Goal: Task Accomplishment & Management: Use online tool/utility

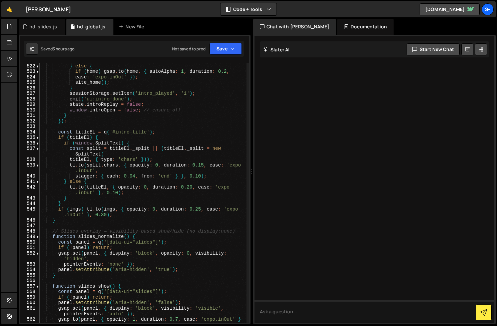
scroll to position [3268, 0]
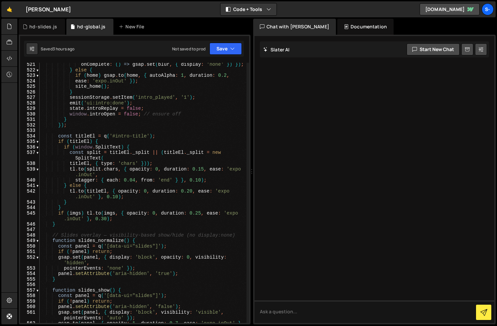
click at [113, 112] on div "onComplete : ( ) => gsap . set ( blur , { display : 'none' }) }) ; } else { if …" at bounding box center [143, 200] width 207 height 277
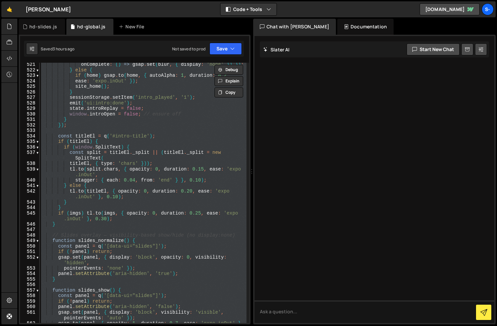
click at [131, 95] on div "onComplete : ( ) => gsap . set ( blur , { display : 'none' }) }) ; } else { if …" at bounding box center [143, 193] width 207 height 260
click at [155, 114] on div "onComplete : ( ) => gsap . set ( blur , { display : 'none' }) }) ; } else { if …" at bounding box center [143, 193] width 207 height 260
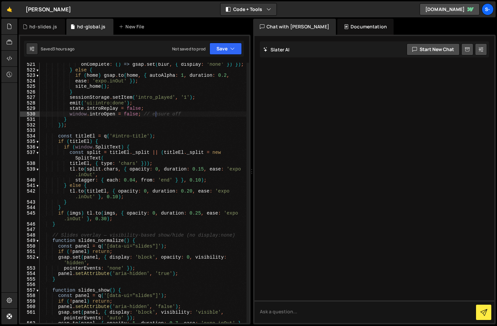
type textarea "})();"
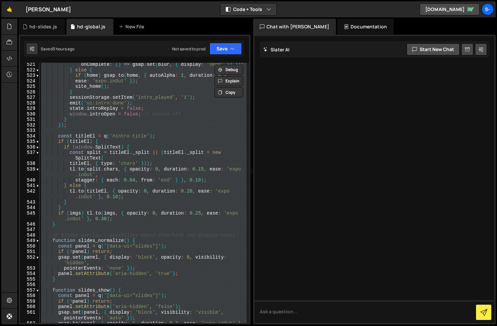
paste textarea
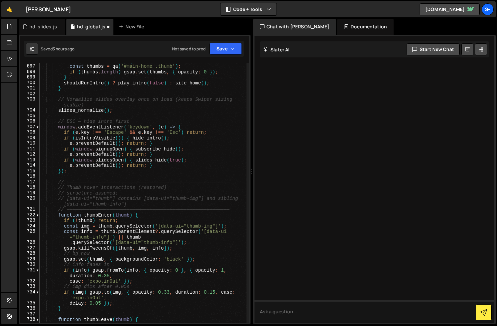
scroll to position [4707, 0]
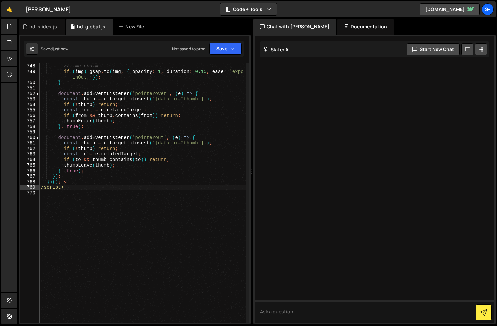
click at [65, 188] on div "if ( info ) gsap . to ( info , { opacity : 0 , duration : 0.35 , ease : 'expo.i…" at bounding box center [143, 190] width 207 height 277
click at [64, 183] on div "if ( info ) gsap . to ( info , { opacity : 0 , duration : 0.35 , ease : 'expo.i…" at bounding box center [143, 190] width 207 height 277
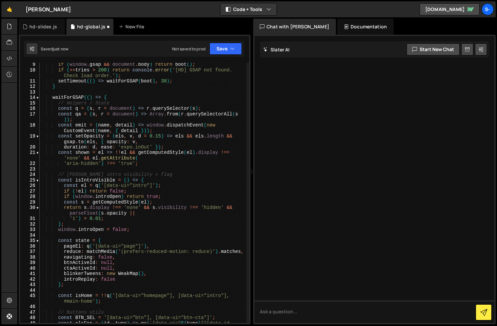
scroll to position [0, 0]
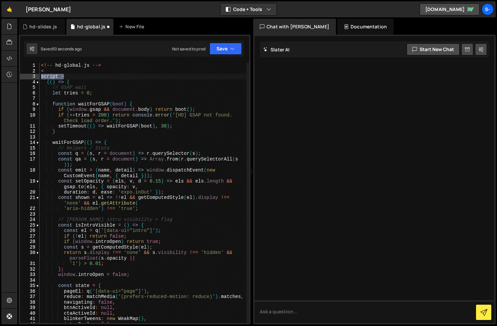
drag, startPoint x: 67, startPoint y: 78, endPoint x: 37, endPoint y: 78, distance: 30.3
click at [37, 78] on div "})(); 1 2 3 4 5 6 7 8 9 10 11 12 13 14 15 16 17 18 19 20 21 22 23 24 25 26 27 2…" at bounding box center [134, 193] width 229 height 260
type textarea "script >"
type textarea "<"
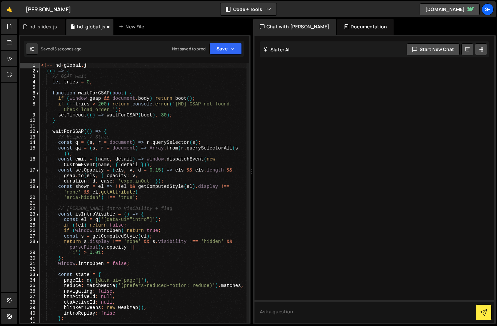
scroll to position [0, 3]
drag, startPoint x: 52, startPoint y: 65, endPoint x: 38, endPoint y: 65, distance: 14.3
click at [38, 65] on div "<!-- hd-global.js 1 2 3 4 5 6 7 8 9 10 11 12 13 14 15 16 17 18 19 20 21 22 23 2…" at bounding box center [134, 193] width 229 height 260
click at [102, 66] on div "// hd-global.js (( ) => { // GSAP wait let tries = 0 ; function waitForGSAP ( b…" at bounding box center [143, 201] width 207 height 277
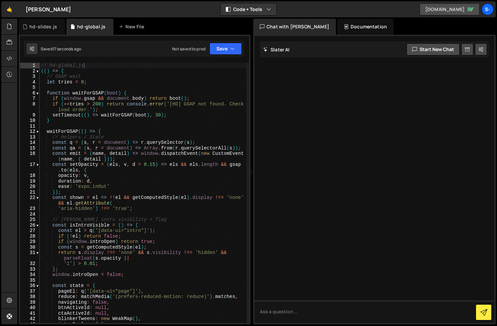
click at [453, 9] on link "hughdavison.webflow.io" at bounding box center [449, 9] width 60 height 12
click at [149, 79] on div "// hd-global.js (( ) => { // GSAP wait let tries = 0 ; function waitForGSAP ( b…" at bounding box center [143, 198] width 207 height 271
type textarea "})();"
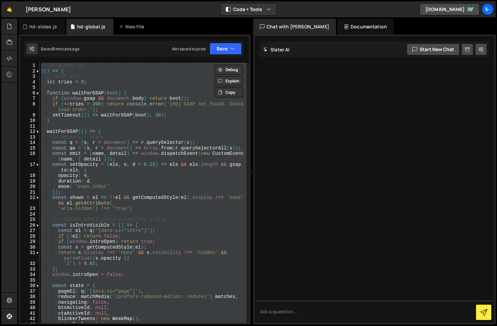
paste textarea
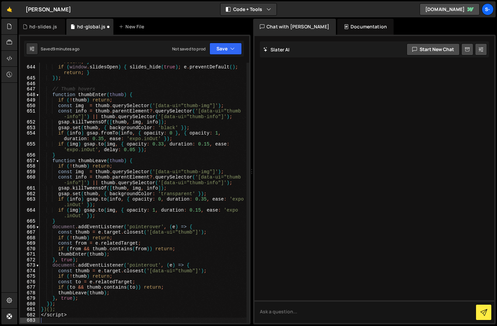
click at [60, 316] on div "if ( window . workInfoOpen ) { work_info_hide ( ) ; e . preventDefault ( ) ; re…" at bounding box center [143, 191] width 207 height 277
type textarea "</script>"
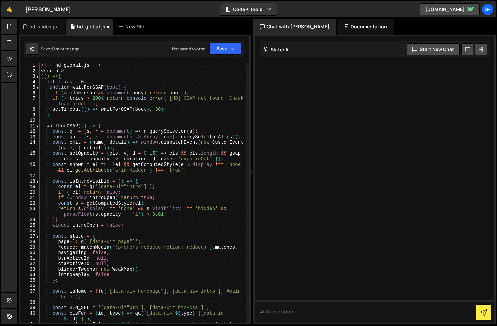
scroll to position [0, 0]
click at [52, 71] on div "<!-- hd - global . js --> < script > (() => { let tries = 0 ; function waitForG…" at bounding box center [143, 201] width 207 height 277
type textarea ">"
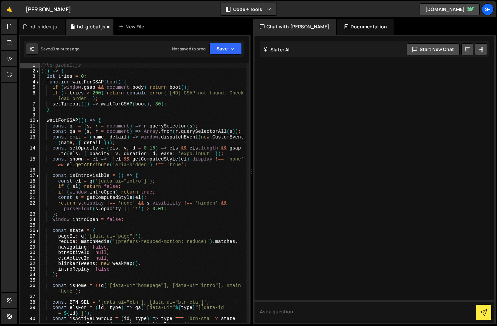
scroll to position [0, 0]
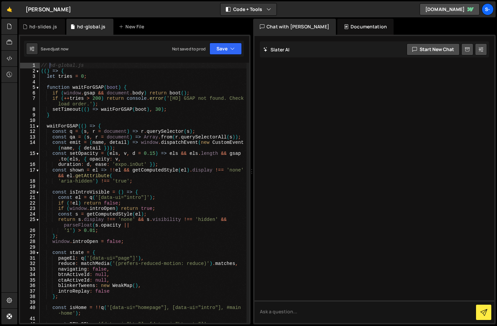
type textarea "// hd-global.js"
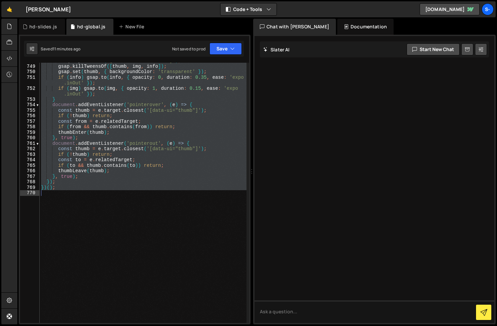
scroll to position [0, 0]
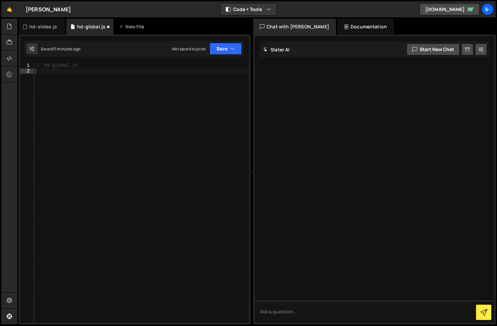
paste textarea "</script>"
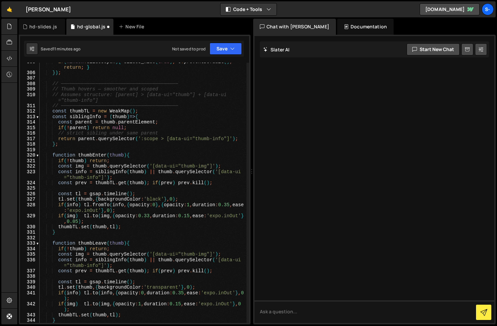
scroll to position [3034, 0]
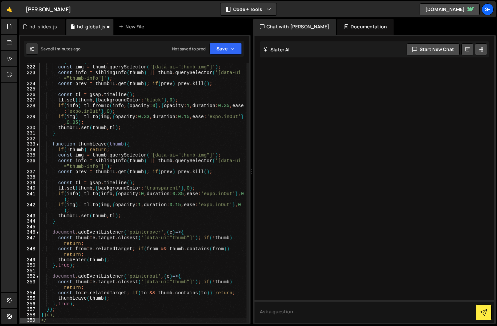
type textarea "<"
drag, startPoint x: 42, startPoint y: 69, endPoint x: 138, endPoint y: 238, distance: 194.5
click at [138, 238] on div "if ( ! thumb ) return ; const img = thumb . querySelector ( '[data-ui="thumb-im…" at bounding box center [143, 194] width 207 height 271
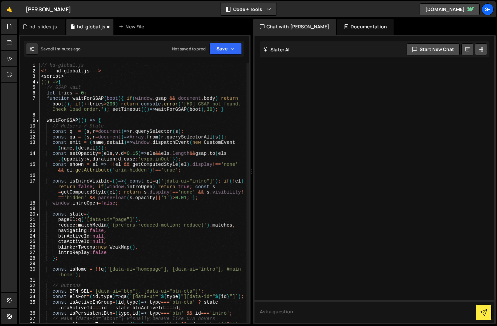
scroll to position [0, 0]
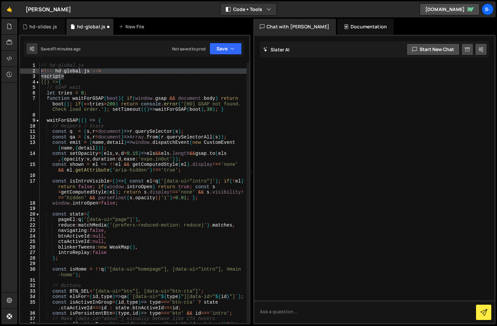
drag, startPoint x: 78, startPoint y: 75, endPoint x: 39, endPoint y: 70, distance: 39.3
click at [39, 70] on div "})(); 1 2 3 4 5 6 7 8 9 10 11 12 13 14 15 16 17 18 19 20 21 22 23 24 25 26 27 2…" at bounding box center [134, 193] width 229 height 260
type textarea "<!-- hd-global.js --> <script>"
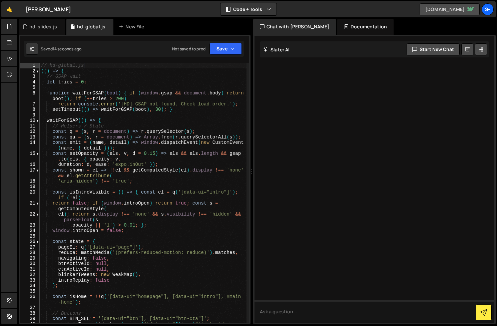
click at [443, 8] on link "hughdavison.webflow.io" at bounding box center [449, 9] width 60 height 12
click at [7, 73] on icon at bounding box center [9, 74] width 5 height 7
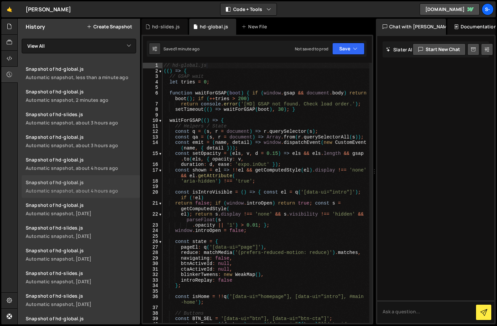
click at [79, 184] on div "Snapshot of hd-global.js" at bounding box center [81, 182] width 110 height 6
click at [103, 209] on link "Snapshot of hd-global.js Automatic snapshot, 1 day ago" at bounding box center [81, 209] width 118 height 23
click at [216, 170] on div "// hd-global.js (( ) => { // GSAP wait let tries = 0 ; function waitForGSAP ( b…" at bounding box center [265, 201] width 207 height 277
type textarea "})();"
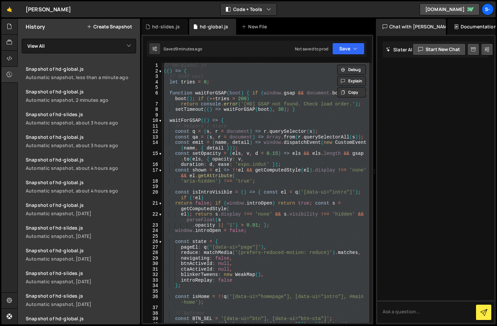
paste textarea
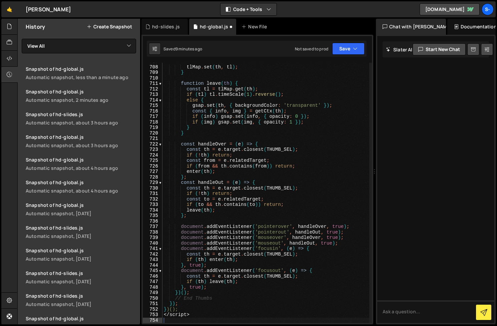
click at [185, 305] on div "tlMap . set ( th , tl ) ; } function leave ( th ) { const tl = tlMap . get ( th…" at bounding box center [265, 194] width 207 height 271
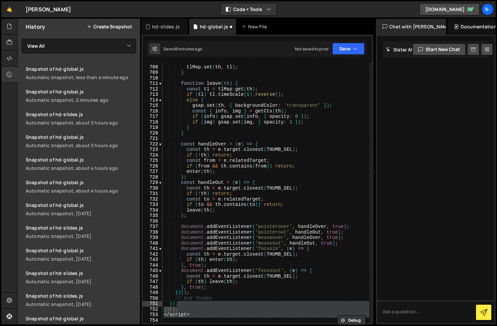
click at [194, 316] on div "tlMap . set ( th , tl ) ; } function leave ( th ) { const tl = tlMap . get ( th…" at bounding box center [265, 193] width 207 height 260
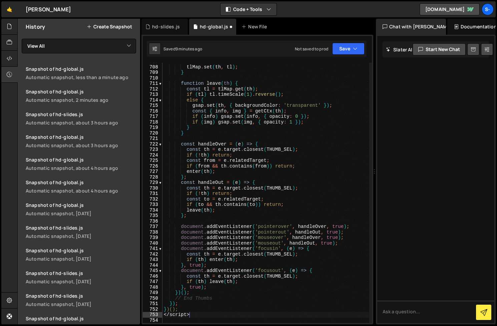
click at [184, 315] on div "tlMap . set ( th , tl ) ; } function leave ( th ) { const tl = tlMap . get ( th…" at bounding box center [265, 194] width 207 height 271
type textarea "<"
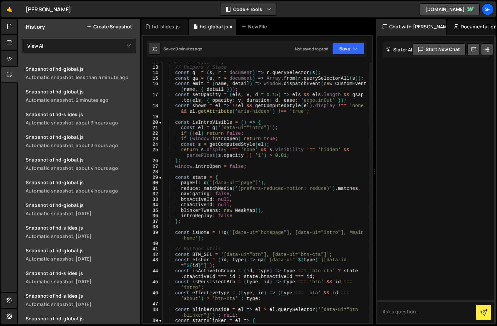
scroll to position [0, 0]
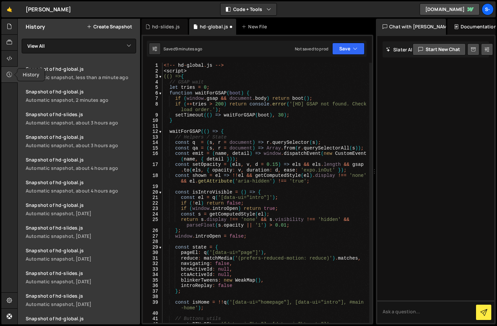
click at [7, 75] on icon at bounding box center [9, 74] width 5 height 7
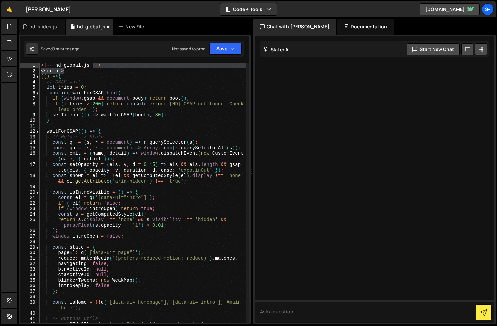
drag, startPoint x: 71, startPoint y: 68, endPoint x: 92, endPoint y: 66, distance: 21.5
click at [92, 66] on div "<!-- hd - global . js --> < script > (() => { // GSAP wait let tries = 0 ; func…" at bounding box center [143, 201] width 207 height 277
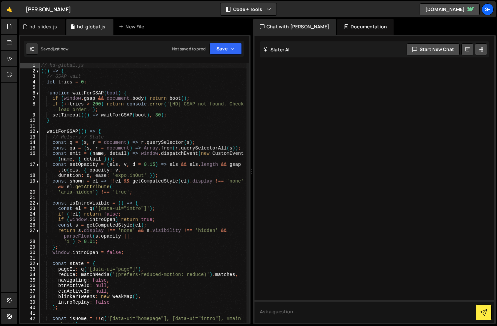
type textarea "// hd-global.js"
click at [440, 10] on link "hughdavison.webflow.io" at bounding box center [449, 9] width 60 height 12
click at [44, 27] on div "hd-slides.js" at bounding box center [43, 26] width 28 height 7
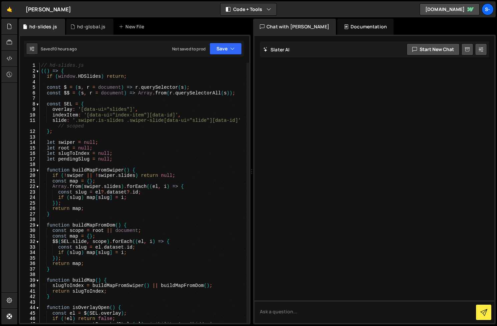
click at [117, 139] on div "// hd-slides.js (( ) => { if ( window . HDSlides ) return ; const $ = ( s , r =…" at bounding box center [143, 198] width 207 height 271
type textarea "})();"
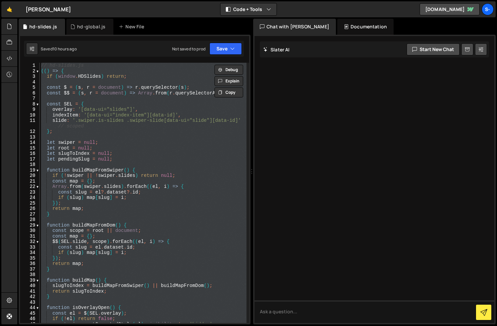
click at [126, 163] on div "// hd-slides.js (( ) => { if ( window . HDSlides ) return ; const $ = ( s , r =…" at bounding box center [143, 193] width 207 height 260
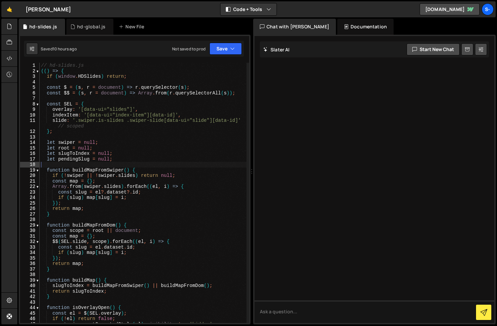
type textarea "})();"
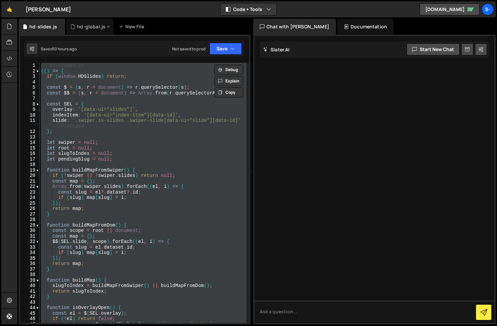
click at [90, 27] on div "hd-global.js" at bounding box center [91, 26] width 28 height 7
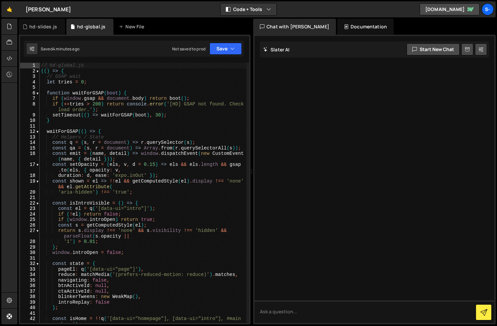
click at [116, 127] on div "// hd-global.js (( ) => { // GSAP wait let tries = 0 ; function waitForGSAP ( b…" at bounding box center [143, 198] width 207 height 271
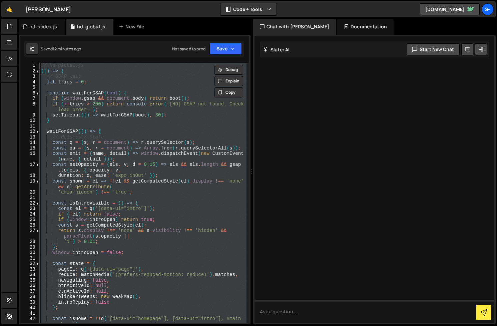
click at [140, 111] on div "// hd-global.js (( ) => { // GSAP wait let tries = 0 ; function waitForGSAP ( b…" at bounding box center [143, 198] width 207 height 271
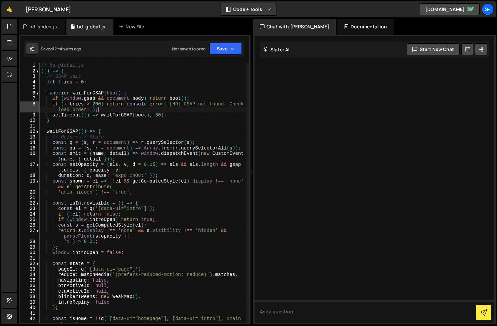
type textarea "})();"
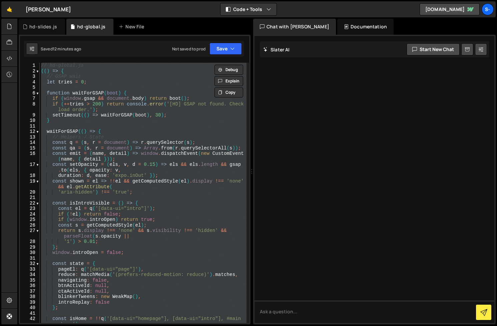
paste textarea
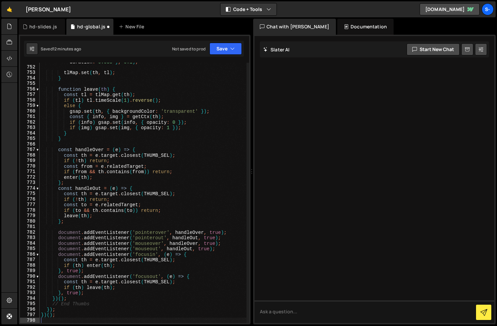
type textarea "const wrap = th.closest('.work_item') || th.parentElement;"
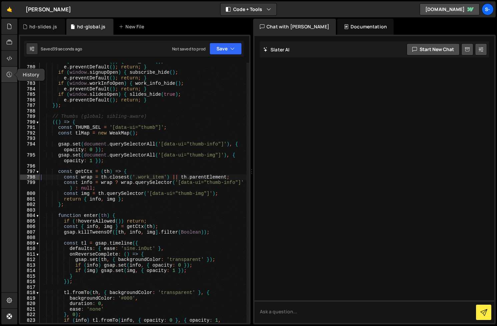
click at [10, 75] on icon at bounding box center [9, 74] width 5 height 7
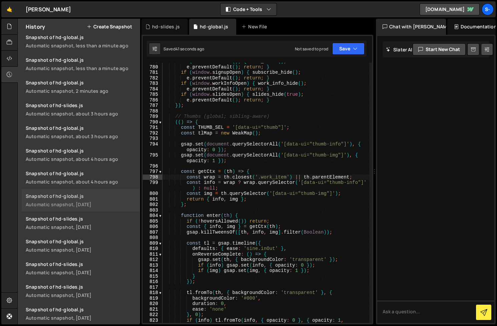
scroll to position [46, 0]
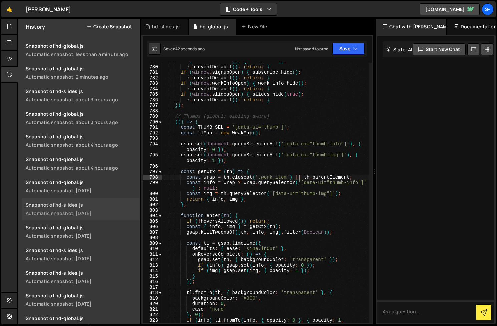
click at [126, 208] on link "Snapshot of hd-slides.js Automatic snapshot, 1 day ago" at bounding box center [81, 208] width 118 height 23
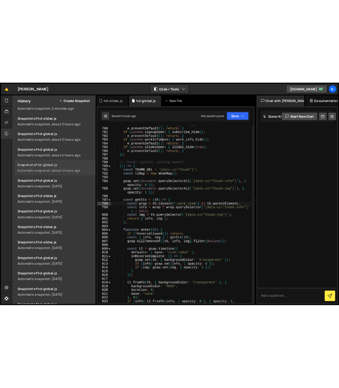
scroll to position [70, 0]
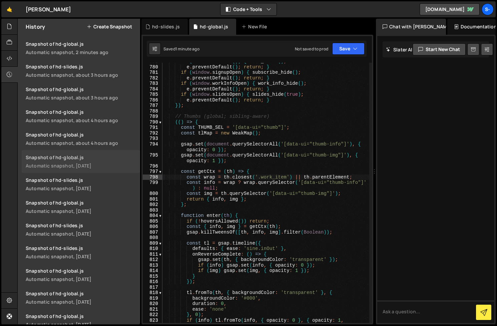
click at [110, 152] on link "Snapshot of hd-global.js Automatic snapshot, 1 day ago" at bounding box center [81, 161] width 118 height 23
click at [8, 77] on icon at bounding box center [9, 74] width 5 height 7
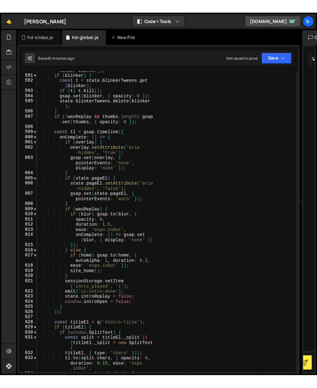
scroll to position [4627, 0]
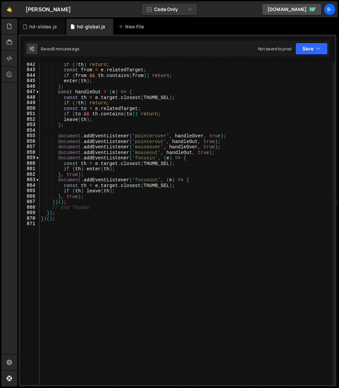
drag, startPoint x: 172, startPoint y: 183, endPoint x: 339, endPoint y: 188, distance: 166.8
click at [339, 188] on div at bounding box center [338, 203] width 3 height 368
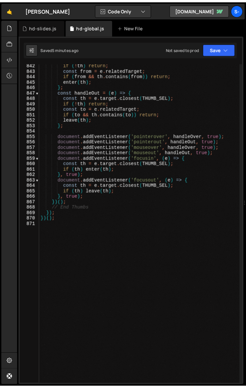
scroll to position [5276, 0]
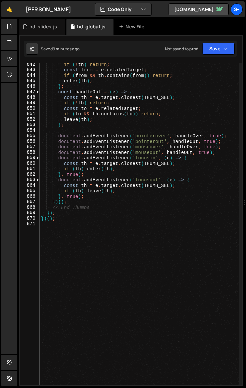
click at [95, 298] on div "if ( ! th ) return ; const from = e . relatedTarget ; if ( from && th . contain…" at bounding box center [139, 228] width 199 height 333
type textarea "})();"
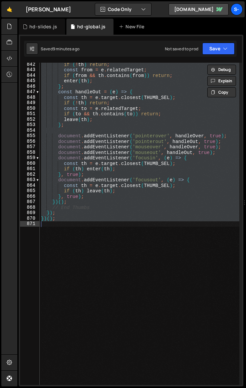
click at [95, 298] on div "if ( ! th ) return ; const from = e . relatedTarget ; if ( from && th . contain…" at bounding box center [139, 224] width 199 height 322
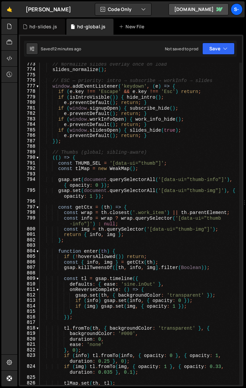
scroll to position [4869, 0]
click at [98, 204] on div "// Normalize slides overlay once on load slides_normalize ( ) ; // ESC — priori…" at bounding box center [139, 228] width 199 height 333
type textarea "})();"
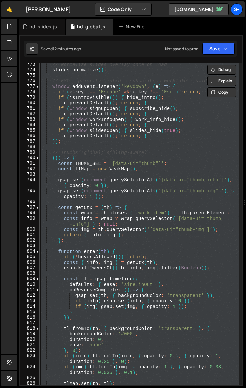
paste textarea
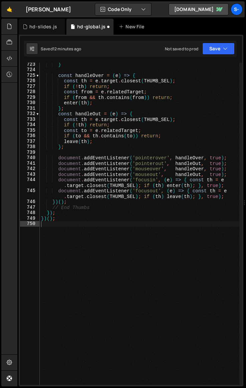
click at [78, 204] on div "} const handleOver = ( e ) => { const th = e . target . closest ( THUMB_SEL ) ;…" at bounding box center [139, 228] width 199 height 333
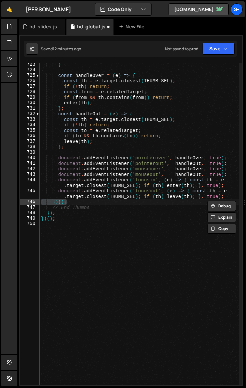
click at [75, 208] on div "} const handleOver = ( e ) => { const th = e . target . closest ( THUMB_SEL ) ;…" at bounding box center [139, 228] width 199 height 333
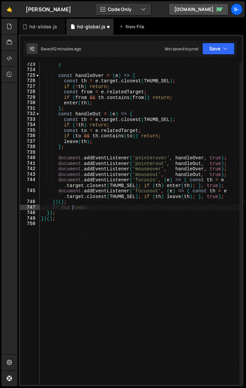
click at [75, 209] on div "} const handleOver = ( e ) => { const th = e . target . closest ( THUMB_SEL ) ;…" at bounding box center [139, 228] width 199 height 333
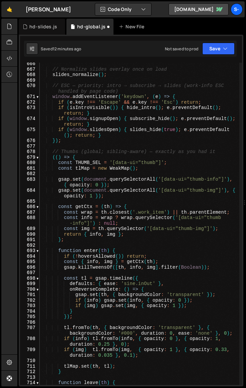
scroll to position [4371, 0]
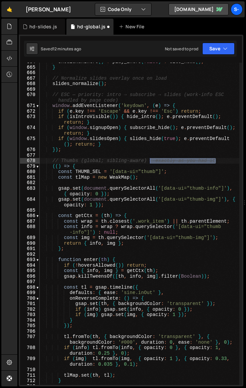
drag, startPoint x: 219, startPoint y: 161, endPoint x: 150, endPoint y: 159, distance: 69.4
click at [150, 159] on div "shouldRunIntro ( ) ? play_intro ( false ) : site_home ( ) ; } // Normalize slid…" at bounding box center [139, 225] width 199 height 333
type textarea "// Thumbs (global; sibling-aware)"
click at [187, 254] on div "shouldRunIntro ( ) ? play_intro ( false ) : site_home ( ) ; } // Normalize slid…" at bounding box center [139, 225] width 199 height 333
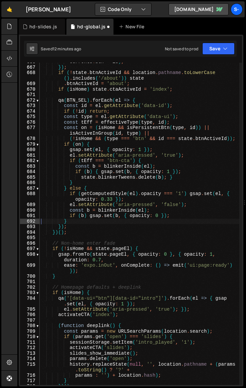
scroll to position [4250, 0]
click at [134, 233] on div "currents . btn = id ) ; }) ; if ( ! state . btnActiveId && location . pathname …" at bounding box center [139, 225] width 199 height 333
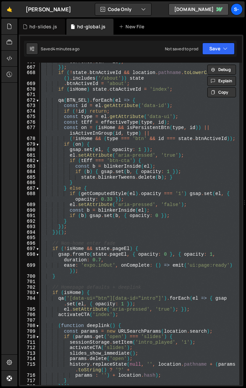
click at [134, 229] on div "currents . btn = id ) ; }) ; if ( ! state . btnActiveId && location . pathname …" at bounding box center [139, 225] width 199 height 333
type textarea "});"
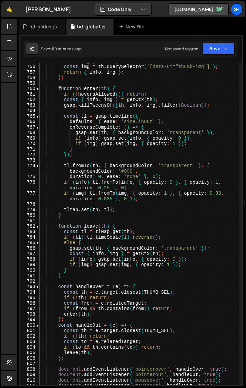
scroll to position [5023, 0]
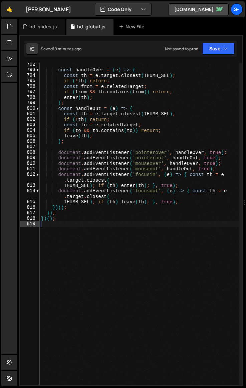
click at [176, 292] on div "const handleOver = ( e ) => { const th = e . target . closest ( THUMB_SEL ) ; i…" at bounding box center [139, 228] width 199 height 333
type textarea "})();"
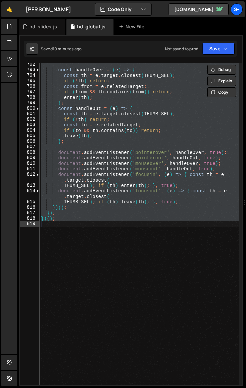
paste textarea
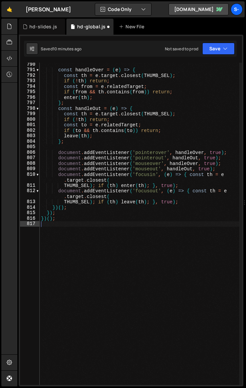
type textarea "opacity: 1,"
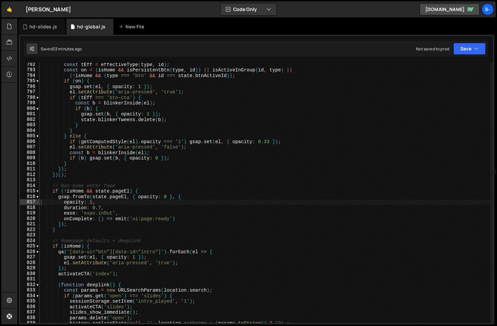
scroll to position [4352, 0]
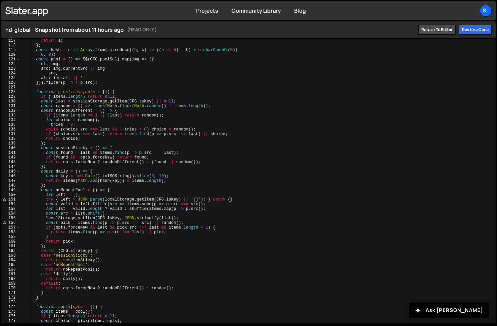
scroll to position [542, 0]
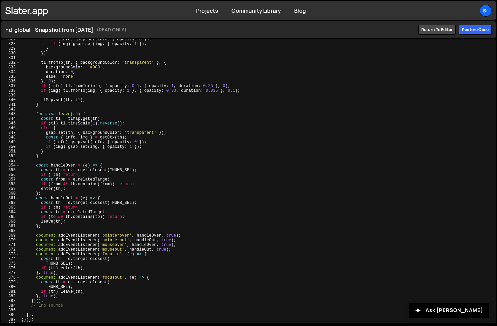
scroll to position [3860, 0]
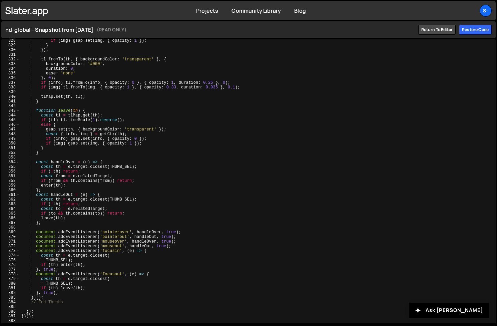
click at [87, 304] on div "if ( img ) gsap . set ( img , { opacity : 1 }) ; } }) ; tl . fromTo ( th , { ba…" at bounding box center [256, 184] width 473 height 293
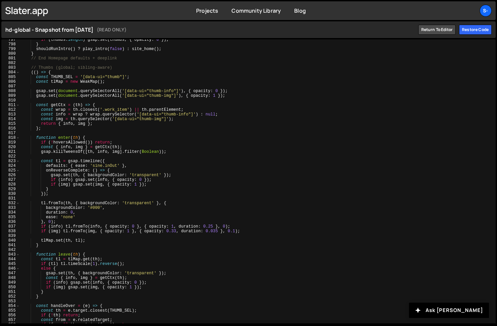
scroll to position [3705, 0]
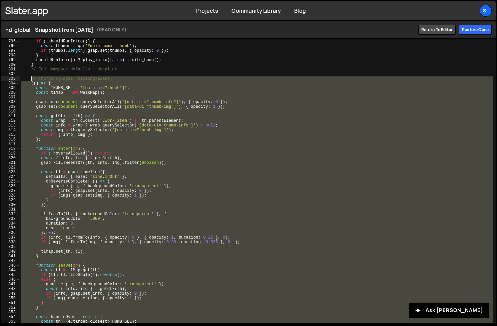
click at [31, 78] on div "if ( ! shouldRunIntro ( )) { const thumbs = qa ( '#main-home .thumb' ) ; if ( t…" at bounding box center [256, 185] width 473 height 293
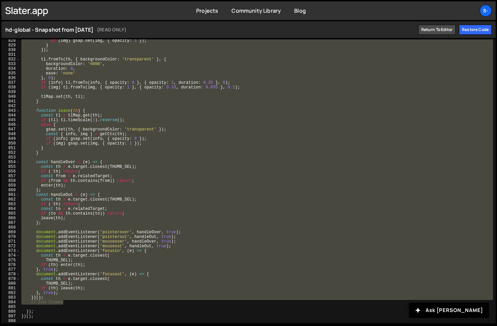
click at [250, 197] on div "if ( img ) gsap . set ( img , { opacity : 1 }) ; } }) ; tl . fromTo ( th , { ba…" at bounding box center [256, 184] width 473 height 293
type textarea "const handleOut = (e) => {"
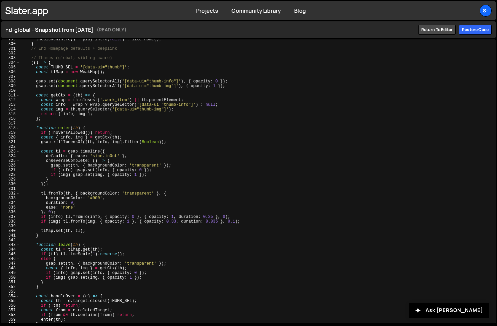
scroll to position [3726, 0]
click at [184, 190] on div "shouldRunIntro ( ) ? play_intro ( false ) : site_home ( ) ; } // End Homepage d…" at bounding box center [256, 183] width 473 height 293
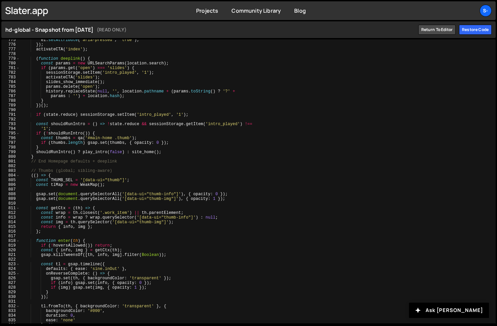
scroll to position [3613, 0]
